Goal: Transaction & Acquisition: Obtain resource

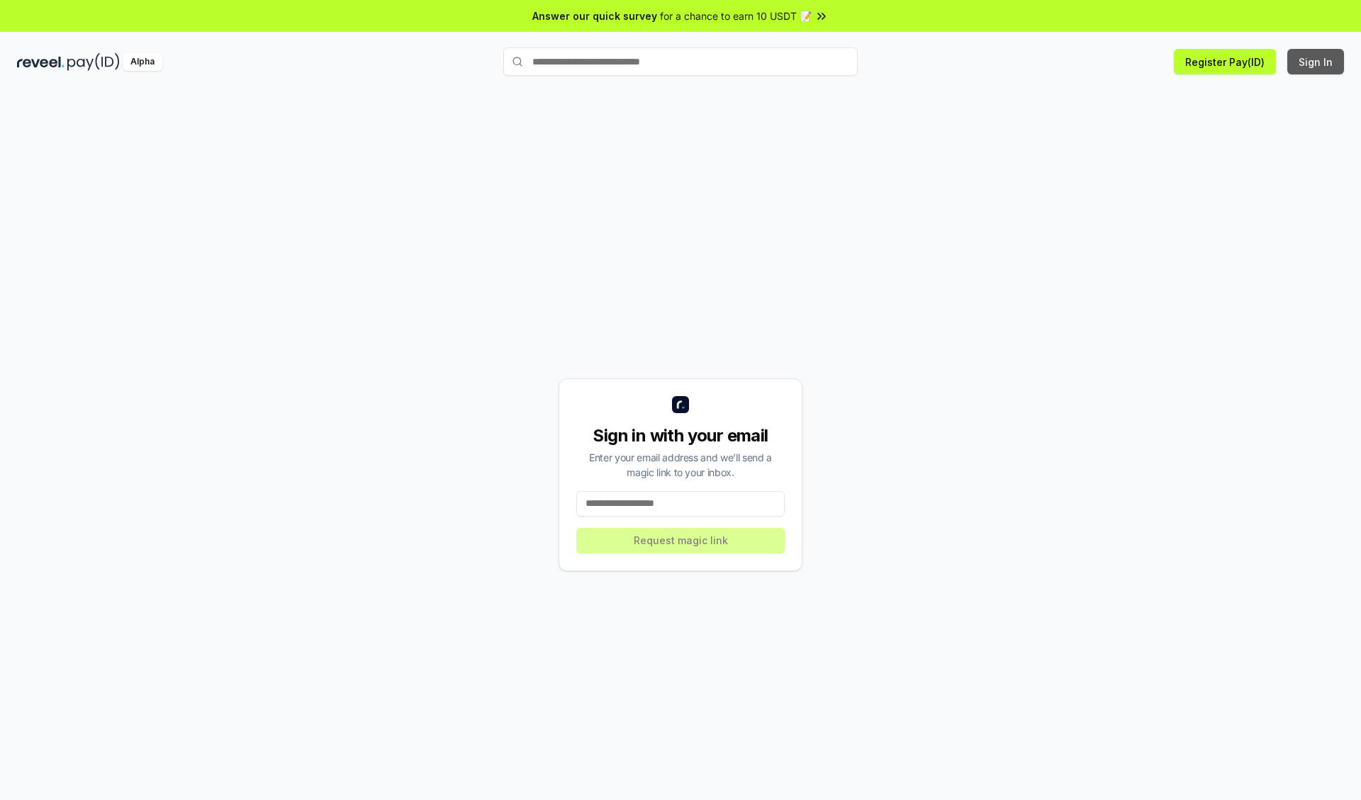
click at [1316, 62] on button "Sign In" at bounding box center [1315, 62] width 57 height 26
type input "**********"
click at [680, 540] on button "Request magic link" at bounding box center [680, 541] width 208 height 26
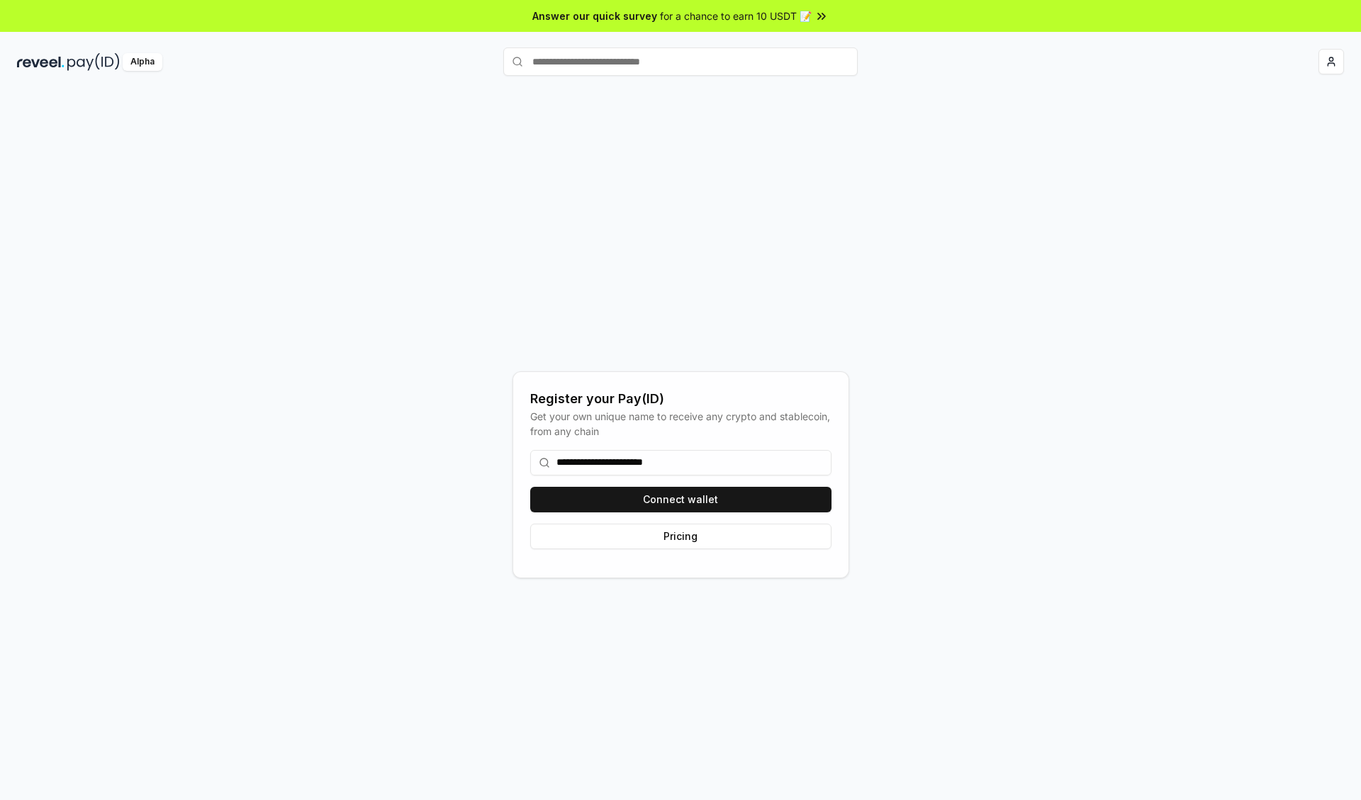
type input "**********"
